Goal: Book appointment/travel/reservation

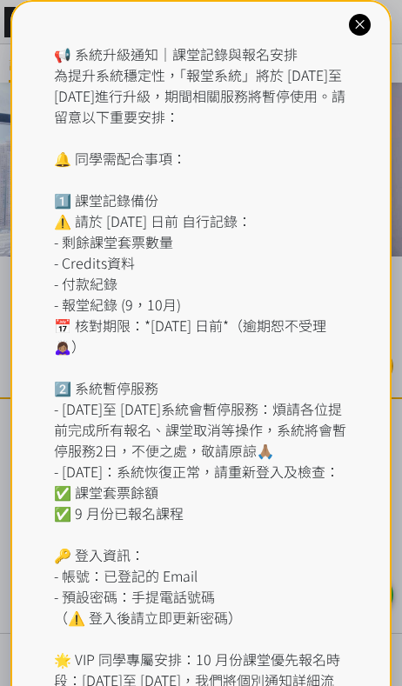
click at [331, 21] on div "📢 系統升級通知｜課堂記錄與報名安排 為提升系統穩定性，「報堂系統」將於 [DATE]至 [DATE]進行升級，期間相關服務將暫停使用。請留意以下重要安排： …" at bounding box center [201, 409] width 382 height 818
click at [362, 23] on icon at bounding box center [359, 25] width 17 height 17
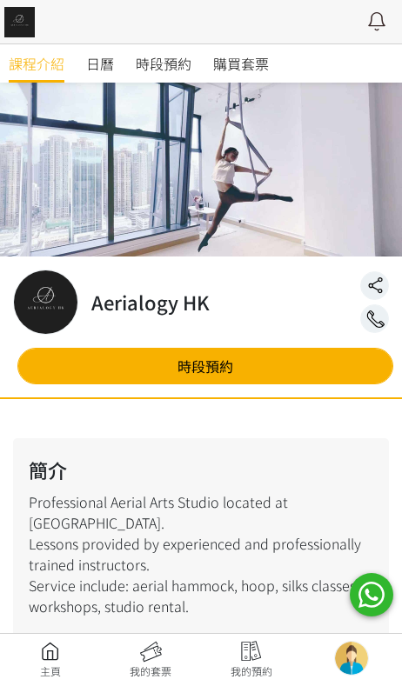
click at [146, 64] on span "時段預約" at bounding box center [164, 63] width 56 height 21
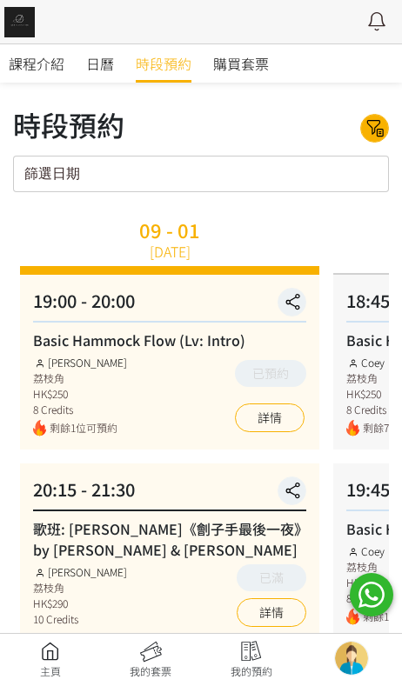
click at [240, 177] on div "篩選日期 September 2025 Sun Mon Tue Wed Thu Fri Sat 1 2 3 4 5 6 7 8 9 10 11 12 13 1…" at bounding box center [201, 174] width 376 height 37
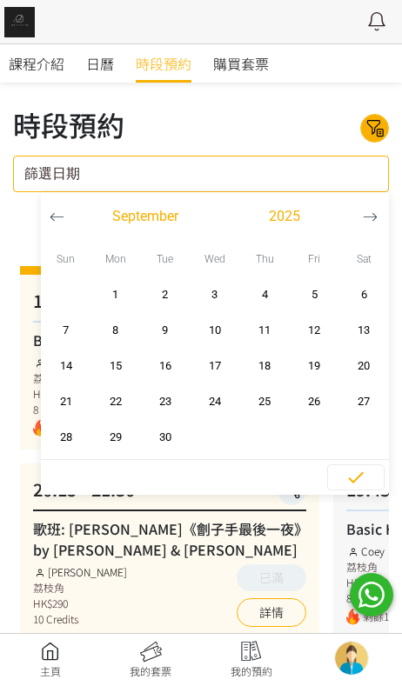
click at [369, 217] on icon "button" at bounding box center [370, 217] width 15 height 15
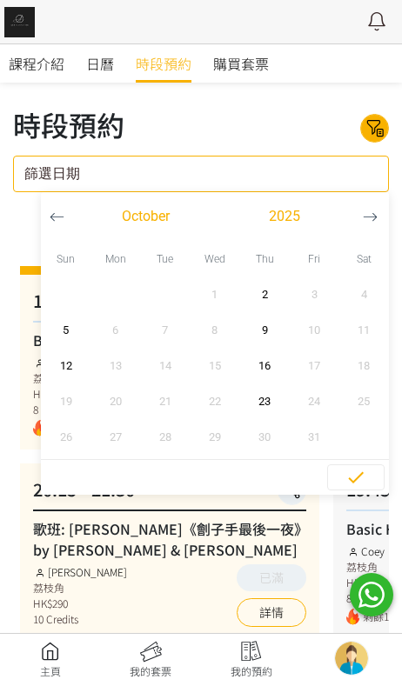
click at [372, 213] on icon "button" at bounding box center [370, 217] width 15 height 15
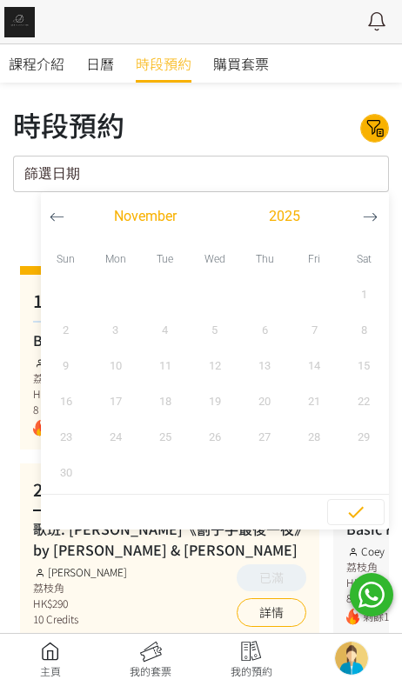
click at [246, 82] on link "購買套票" at bounding box center [241, 63] width 56 height 38
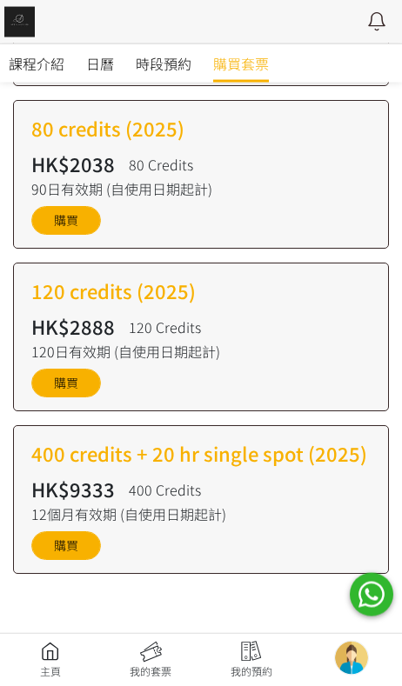
scroll to position [1012, 0]
